Goal: Information Seeking & Learning: Learn about a topic

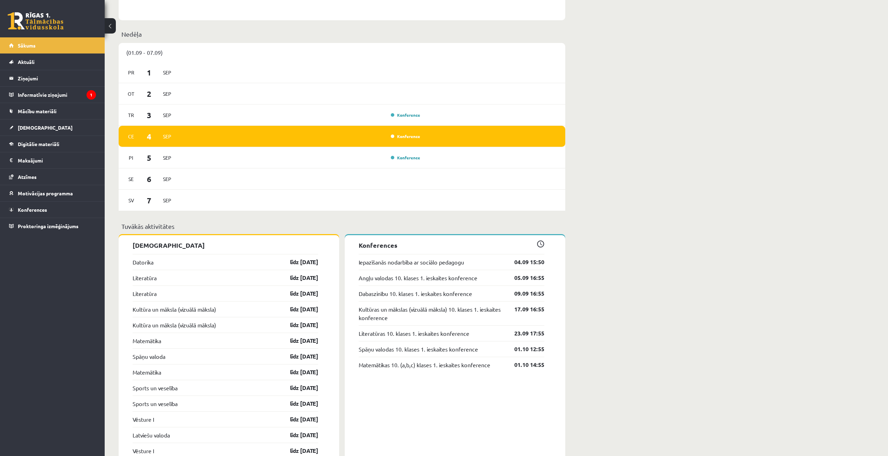
scroll to position [419, 0]
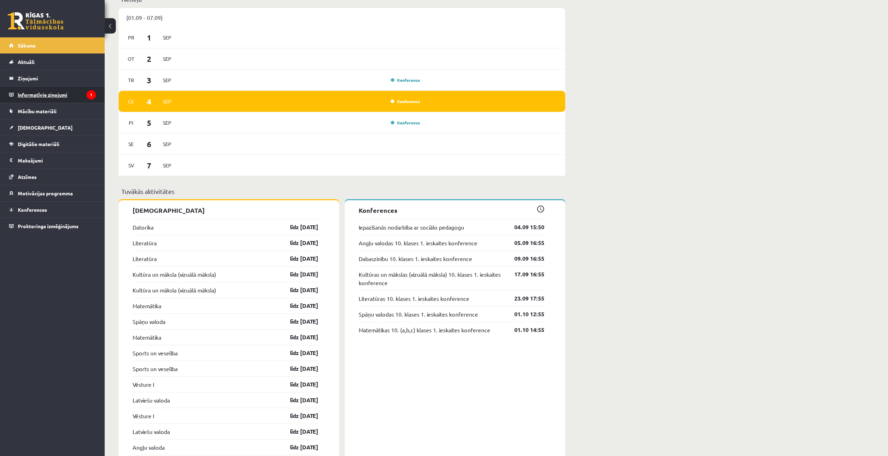
click at [50, 89] on legend "Informatīvie ziņojumi 1" at bounding box center [57, 95] width 78 height 16
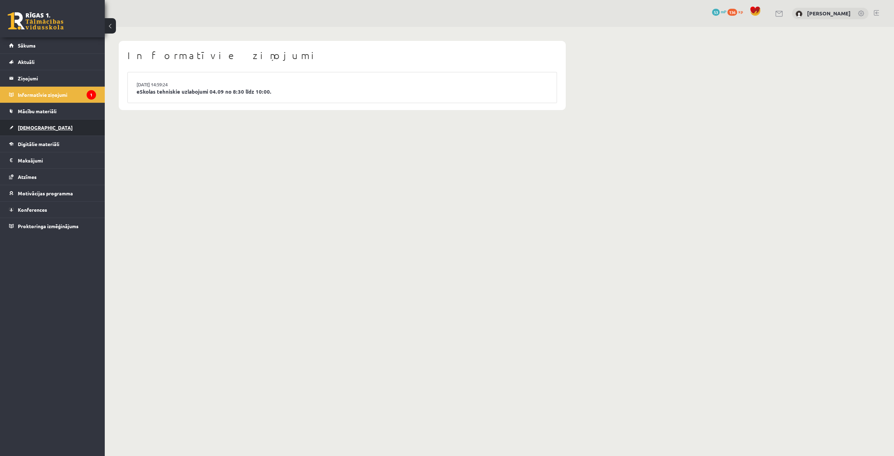
click at [40, 125] on link "[DEMOGRAPHIC_DATA]" at bounding box center [52, 127] width 87 height 16
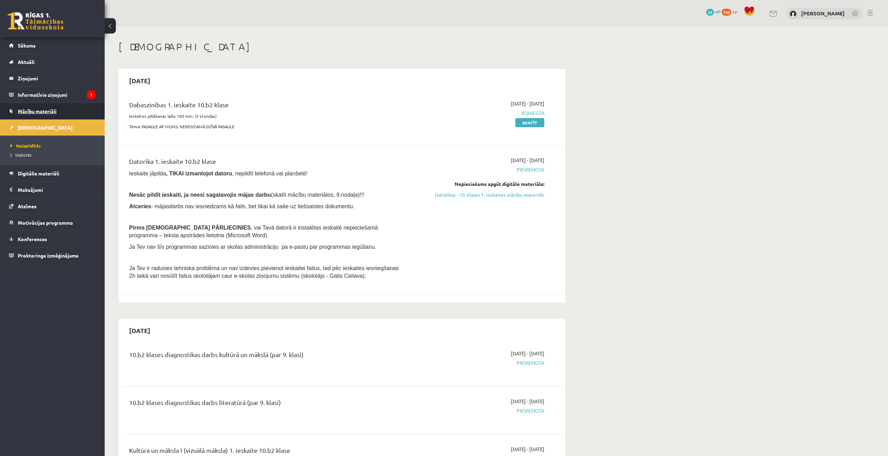
click at [40, 114] on span "Mācību materiāli" at bounding box center [37, 111] width 39 height 6
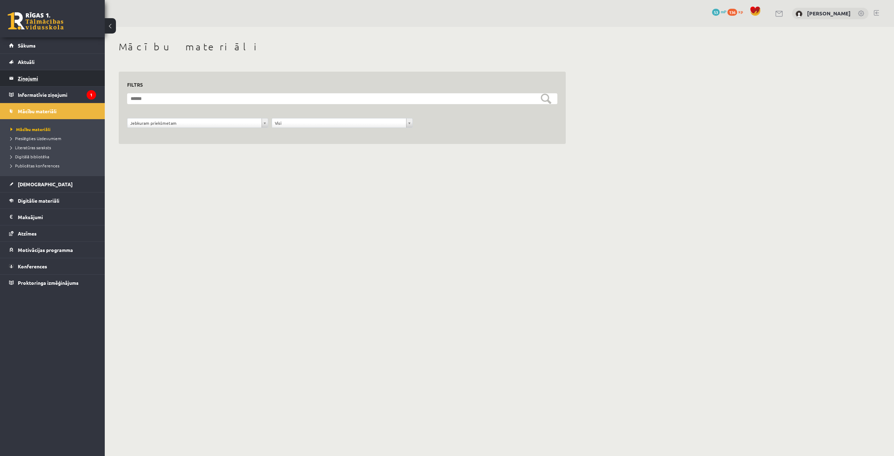
click at [25, 76] on legend "Ziņojumi 0" at bounding box center [57, 78] width 78 height 16
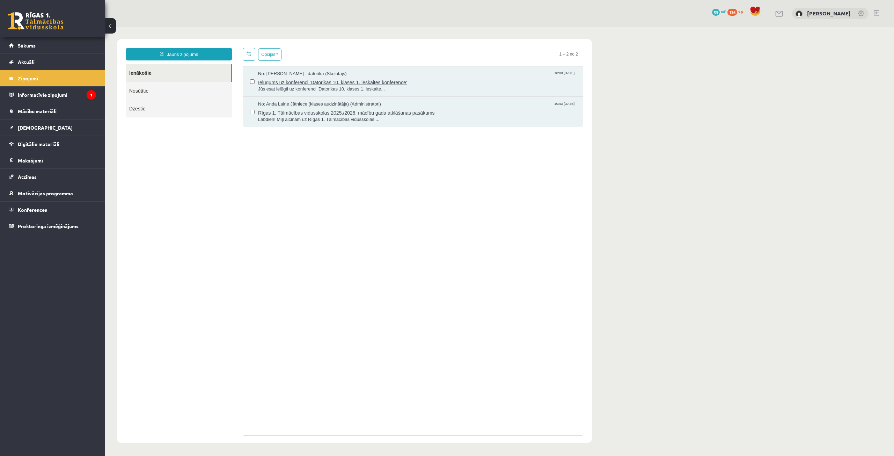
click at [387, 84] on span "Ielūgums uz konferenci 'Datorikas 10. klases 1. ieskaites konference'" at bounding box center [417, 81] width 318 height 9
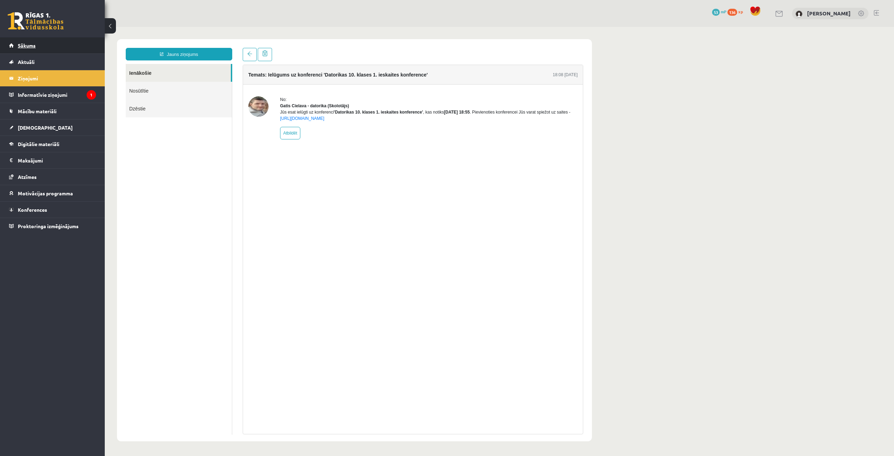
click at [37, 43] on link "Sākums" at bounding box center [52, 45] width 87 height 16
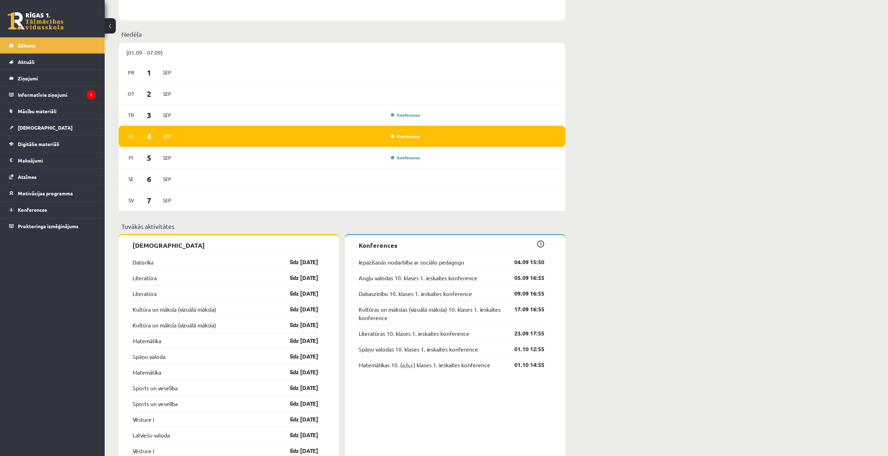
scroll to position [559, 0]
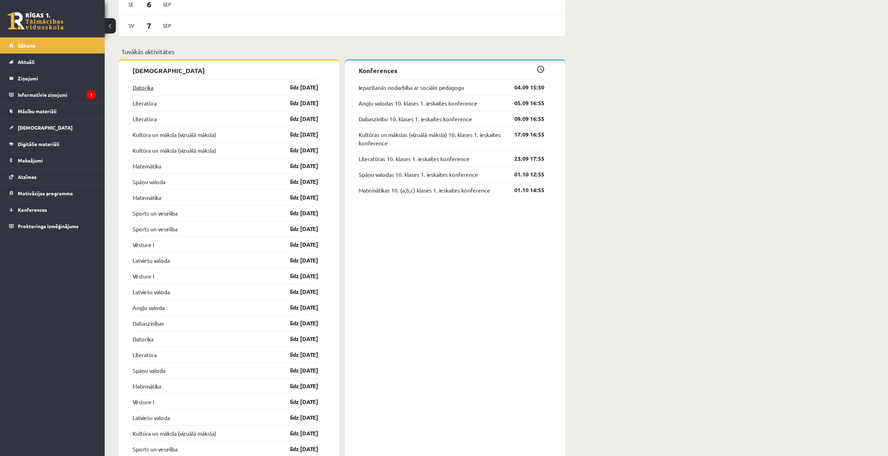
click at [146, 87] on link "Datorika" at bounding box center [143, 87] width 21 height 8
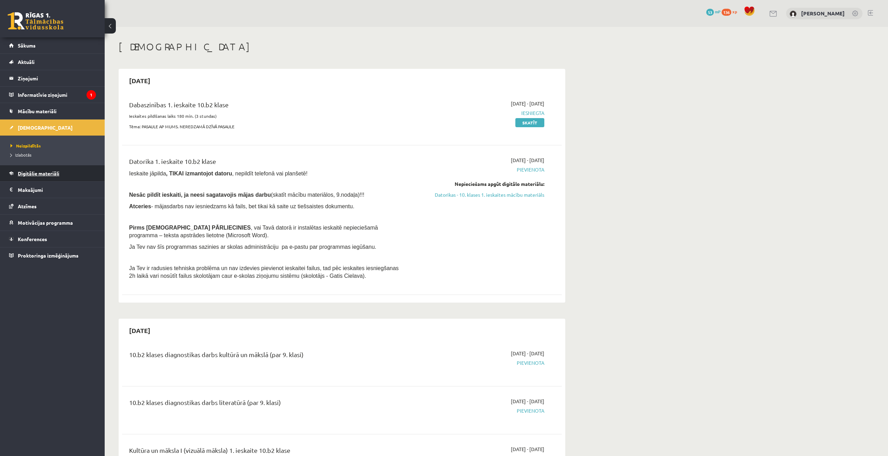
click at [47, 172] on span "Digitālie materiāli" at bounding box center [39, 173] width 42 height 6
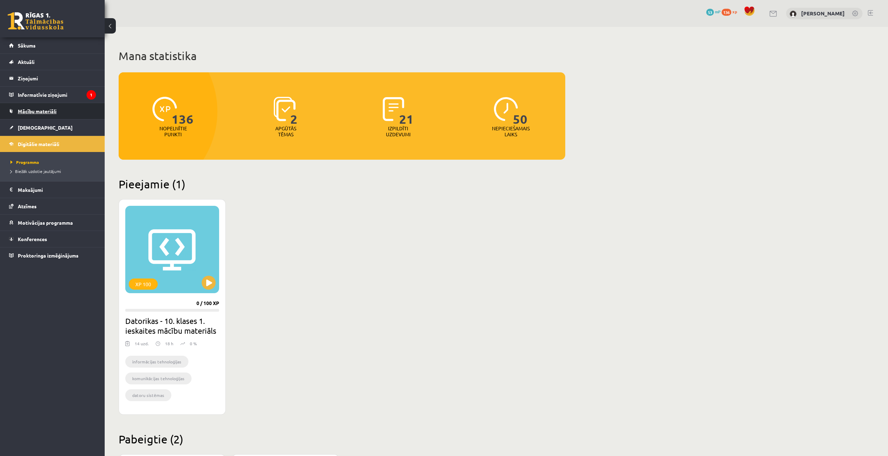
click at [24, 109] on span "Mācību materiāli" at bounding box center [37, 111] width 39 height 6
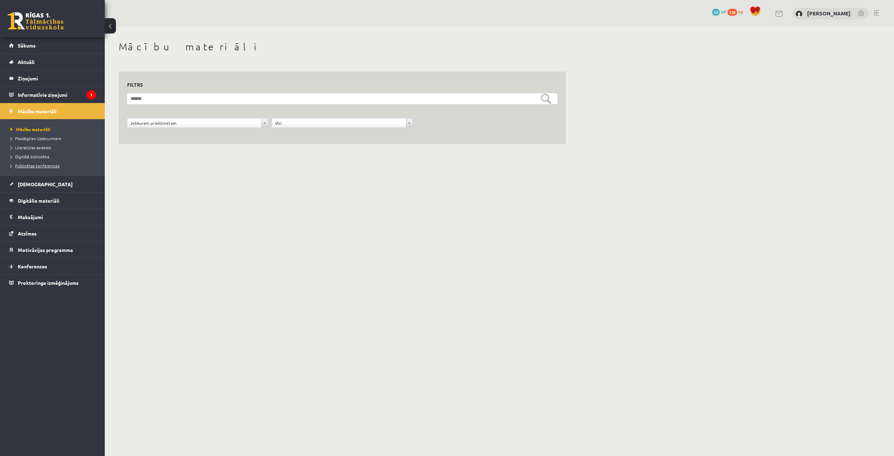
click at [35, 165] on span "Publicētas konferences" at bounding box center [34, 166] width 49 height 6
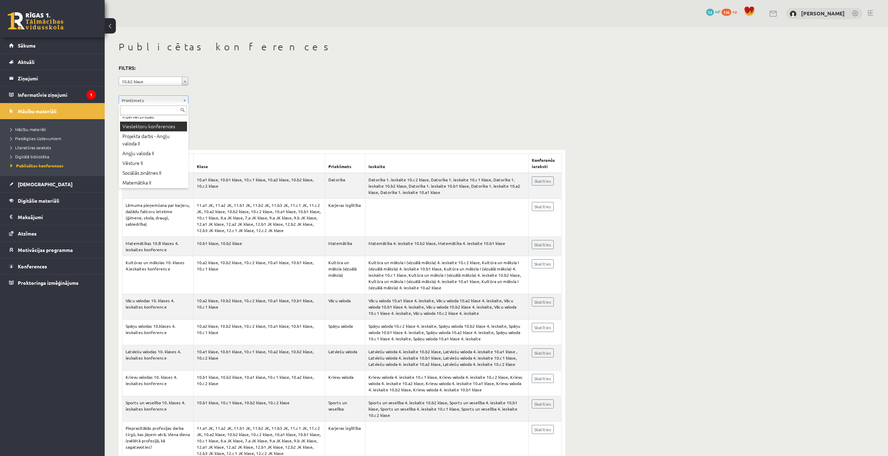
scroll to position [175, 0]
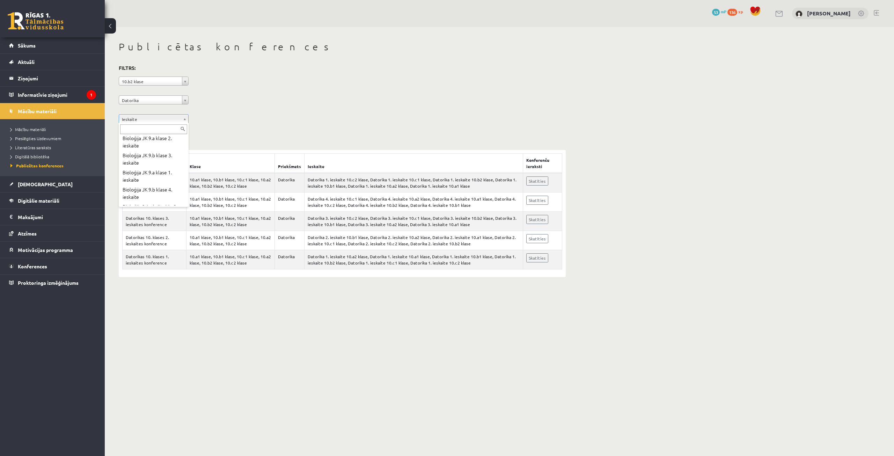
scroll to position [1257, 0]
click at [534, 180] on link "Skatīties" at bounding box center [537, 180] width 22 height 9
click at [38, 43] on link "Sākums" at bounding box center [52, 45] width 87 height 16
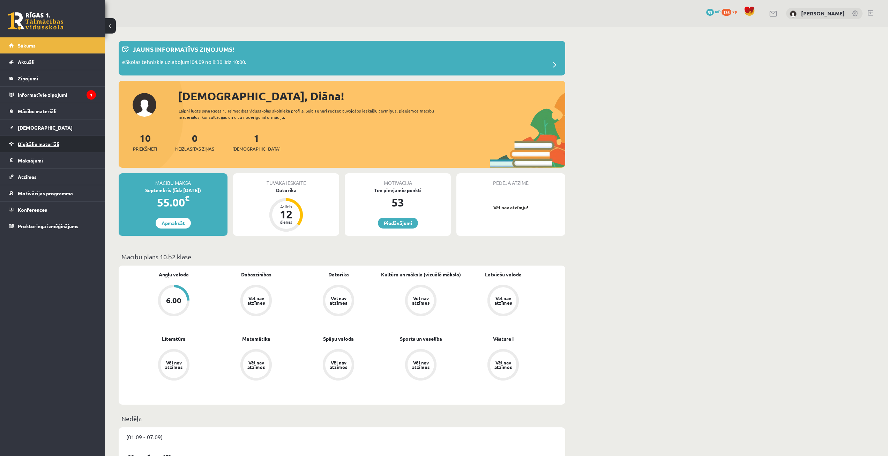
click at [39, 147] on link "Digitālie materiāli" at bounding box center [52, 144] width 87 height 16
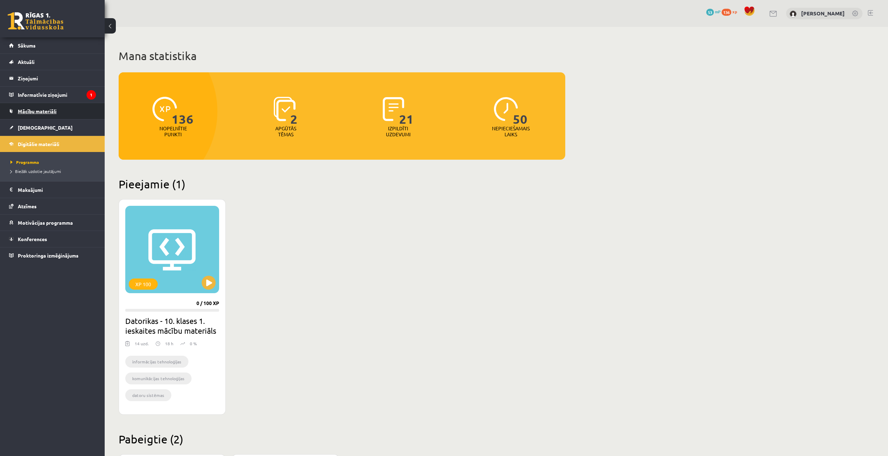
click at [25, 111] on span "Mācību materiāli" at bounding box center [37, 111] width 39 height 6
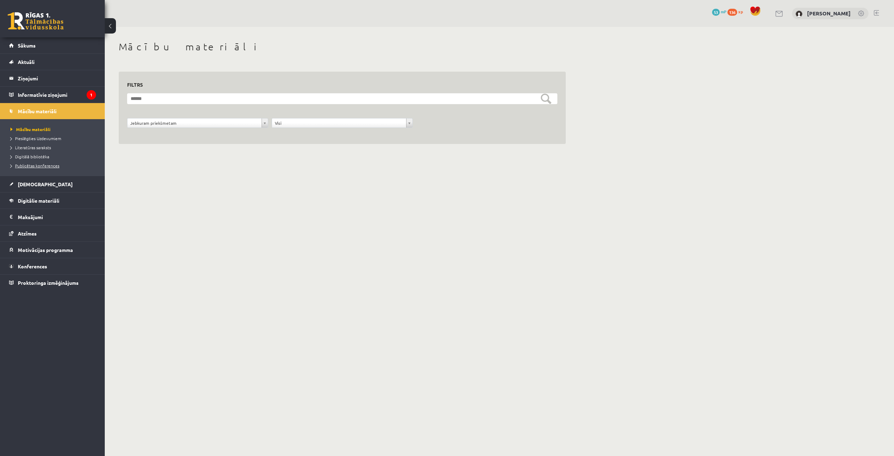
click at [27, 167] on span "Publicētas konferences" at bounding box center [34, 166] width 49 height 6
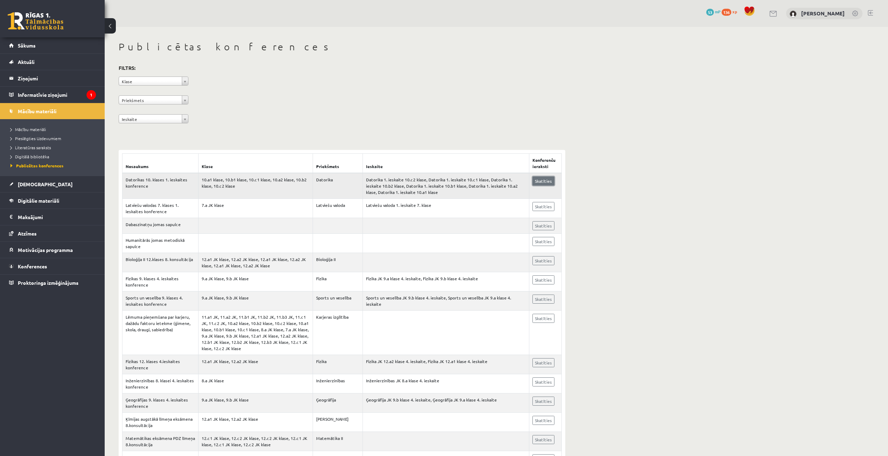
click at [541, 182] on link "Skatīties" at bounding box center [544, 180] width 22 height 9
click at [37, 168] on span "Publicētas konferences" at bounding box center [36, 166] width 53 height 6
click at [539, 178] on link "Skatīties" at bounding box center [544, 180] width 22 height 9
